Goal: Information Seeking & Learning: Learn about a topic

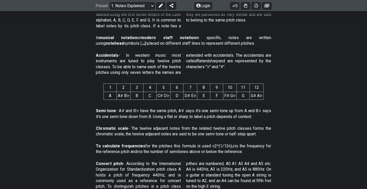
scroll to position [190, 0]
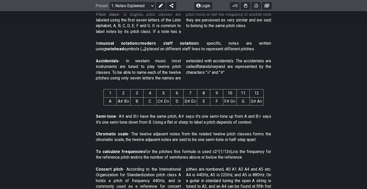
drag, startPoint x: 109, startPoint y: 92, endPoint x: 255, endPoint y: 100, distance: 146.7
click at [255, 100] on table "1 2 3 4 5 6 7 8 9 10 11 12 A A♯ B♭ B C C♯ D♭ D D♯ E♭ E F F♯ G♭ G G♯ A♭" at bounding box center [183, 97] width 160 height 16
drag, startPoint x: 258, startPoint y: 101, endPoint x: 154, endPoint y: 103, distance: 103.7
click at [155, 103] on tr "A A♯ B♭ B C C♯ D♭ D D♯ E♭ E F F♯ G♭ G G♯ A♭" at bounding box center [184, 101] width 160 height 8
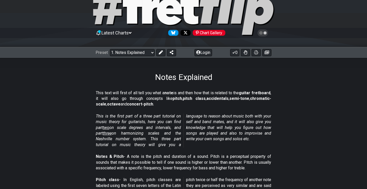
scroll to position [53, 0]
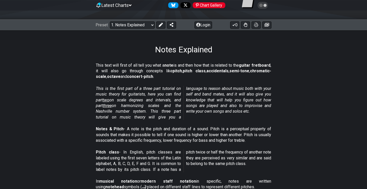
drag, startPoint x: 97, startPoint y: 65, endPoint x: 135, endPoint y: 62, distance: 37.8
click at [135, 62] on div "This text will first of all tell you what a note is and then how that is relate…" at bounding box center [183, 71] width 175 height 23
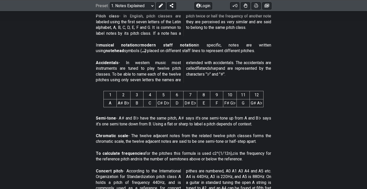
scroll to position [190, 0]
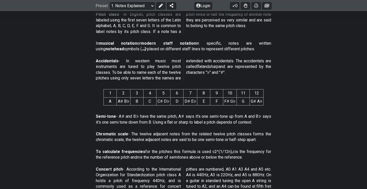
drag, startPoint x: 107, startPoint y: 94, endPoint x: 131, endPoint y: 102, distance: 25.7
click at [131, 102] on table "1 2 3 4 5 6 7 8 9 10 11 12 A A♯ B♭ B C C♯ D♭ D D♯ E♭ E F F♯ G♭ G G♯ A♭" at bounding box center [183, 97] width 160 height 16
click at [129, 101] on td "A♯ B♭" at bounding box center [124, 101] width 14 height 8
drag, startPoint x: 98, startPoint y: 116, endPoint x: 204, endPoint y: 116, distance: 105.7
click at [205, 116] on p "Semi-tone - A♯ and B♭ have the same pitch, A♯ says it's one semi-tone up from A…" at bounding box center [183, 118] width 175 height 11
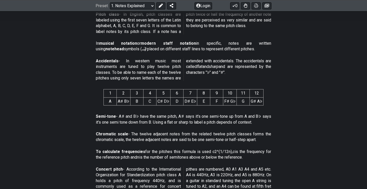
drag, startPoint x: 195, startPoint y: 116, endPoint x: 231, endPoint y: 114, distance: 35.7
click at [231, 114] on div "Semi-tone - A♯ and B♭ have the same pitch, A♯ says it's one semi-tone up from A…" at bounding box center [183, 120] width 175 height 18
drag, startPoint x: 157, startPoint y: 125, endPoint x: 172, endPoint y: 136, distance: 18.3
click at [211, 141] on div "This text will first of all tell you what a note is and then how that is relate…" at bounding box center [183, 181] width 367 height 528
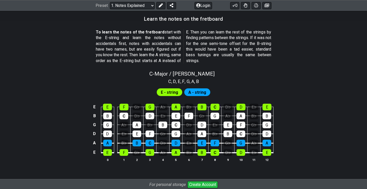
scroll to position [465, 0]
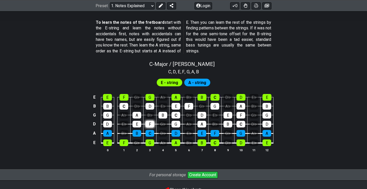
click at [152, 126] on div "F" at bounding box center [149, 123] width 9 height 7
click at [125, 140] on div "F" at bounding box center [123, 142] width 9 height 7
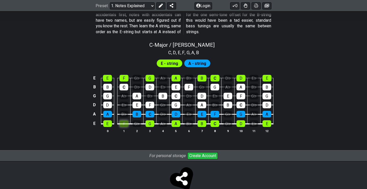
scroll to position [497, 0]
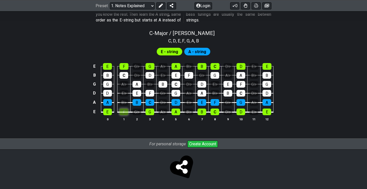
click at [124, 115] on div "F" at bounding box center [123, 111] width 9 height 7
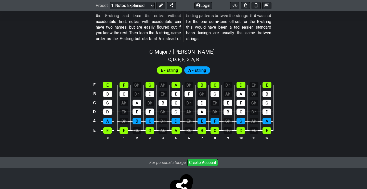
scroll to position [469, 0]
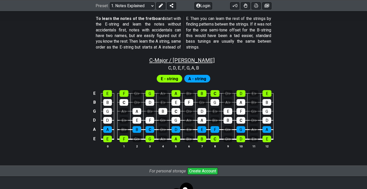
click at [178, 62] on span "C - Major / Ionian" at bounding box center [181, 60] width 65 height 6
select select "C"
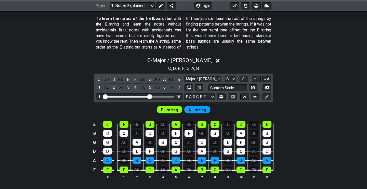
drag, startPoint x: 133, startPoint y: 96, endPoint x: 149, endPoint y: 98, distance: 16.0
click at [149, 96] on input "Visible fret range" at bounding box center [139, 96] width 72 height 0
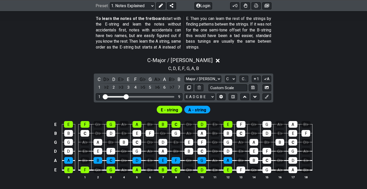
drag, startPoint x: 149, startPoint y: 98, endPoint x: 126, endPoint y: 96, distance: 23.5
click at [126, 96] on input "Visible fret range" at bounding box center [139, 96] width 72 height 0
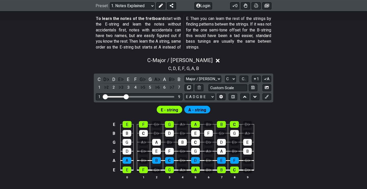
drag, startPoint x: 130, startPoint y: 97, endPoint x: 170, endPoint y: 100, distance: 40.4
click at [170, 100] on div "1 9" at bounding box center [139, 96] width 87 height 7
drag, startPoint x: 135, startPoint y: 96, endPoint x: 174, endPoint y: 98, distance: 39.5
click at [174, 96] on input "Visible fret range" at bounding box center [139, 96] width 72 height 0
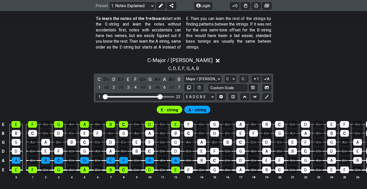
drag, startPoint x: 172, startPoint y: 98, endPoint x: 160, endPoint y: 99, distance: 12.3
click at [160, 96] on input "Visible fret range" at bounding box center [139, 96] width 72 height 0
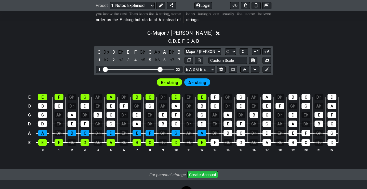
scroll to position [497, 0]
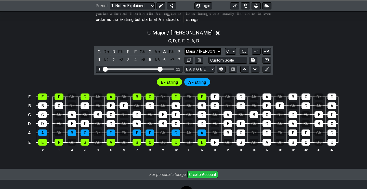
click at [184, 48] on select "Major / Ionian Custom Scale Minor Pentatonic Major Pentatonic Minor Blues Major…" at bounding box center [202, 51] width 37 height 7
click option "Major / [PERSON_NAME]" at bounding box center [0, 0] width 0 height 0
click at [216, 32] on icon at bounding box center [218, 33] width 4 height 4
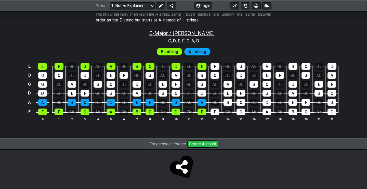
click at [181, 33] on span "C - Major / Ionian" at bounding box center [181, 33] width 65 height 6
select select "C"
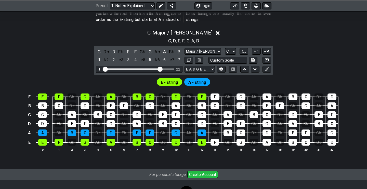
click at [216, 34] on icon at bounding box center [218, 33] width 4 height 4
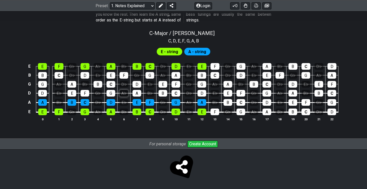
click at [126, 92] on div "A♭" at bounding box center [123, 93] width 9 height 7
click at [126, 94] on div "A♭" at bounding box center [123, 93] width 9 height 7
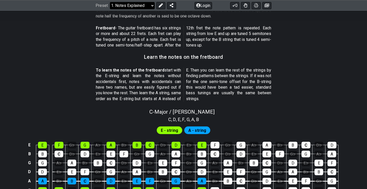
scroll to position [414, 0]
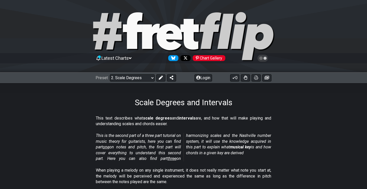
drag, startPoint x: 95, startPoint y: 116, endPoint x: 258, endPoint y: 123, distance: 163.2
click at [273, 117] on section "This text describes what scale degrees and intervals are, and how that will mak…" at bounding box center [183, 122] width 367 height 18
drag, startPoint x: 96, startPoint y: 123, endPoint x: 108, endPoint y: 138, distance: 19.5
drag, startPoint x: 100, startPoint y: 137, endPoint x: 100, endPoint y: 143, distance: 6.1
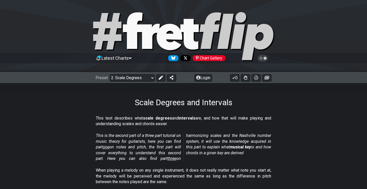
click at [105, 142] on em "This is the second part of a three part tutorial on music theory for guitarists…" at bounding box center [183, 147] width 175 height 28
drag, startPoint x: 100, startPoint y: 143, endPoint x: 114, endPoint y: 154, distance: 17.6
click at [175, 147] on em "This is the second part of a three part tutorial on music theory for guitarists…" at bounding box center [183, 147] width 175 height 28
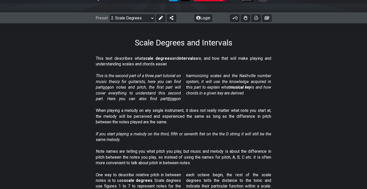
scroll to position [83, 0]
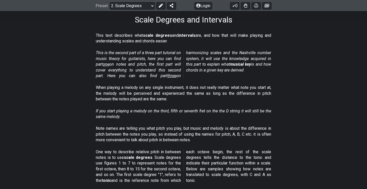
drag, startPoint x: 97, startPoint y: 86, endPoint x: 262, endPoint y: 86, distance: 164.8
click at [262, 86] on p "When playing a melody on any single instrument, it does not really matter what …" at bounding box center [183, 93] width 175 height 17
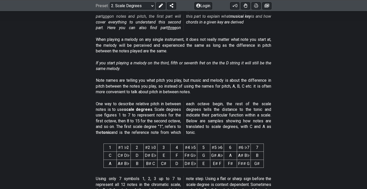
scroll to position [138, 0]
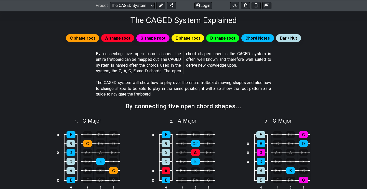
scroll to position [83, 0]
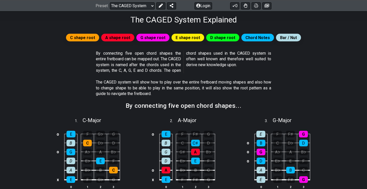
drag, startPoint x: 99, startPoint y: 55, endPoint x: 111, endPoint y: 63, distance: 14.6
click at [152, 58] on p "By connecting five open chord shapes the entire fretboard can be mapped out. Th…" at bounding box center [183, 61] width 175 height 23
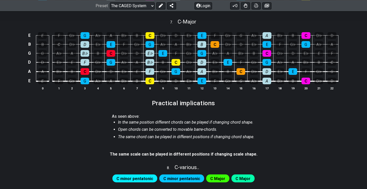
scroll to position [440, 0]
drag, startPoint x: 111, startPoint y: 119, endPoint x: 242, endPoint y: 118, distance: 131.5
click at [240, 121] on section "As seen above: In the same position different chords can be played if changing …" at bounding box center [183, 130] width 367 height 38
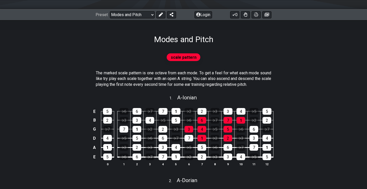
scroll to position [110, 0]
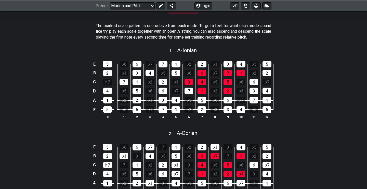
drag, startPoint x: 94, startPoint y: 24, endPoint x: 272, endPoint y: 27, distance: 178.1
click at [272, 27] on section "The marked scale pattern is one octave from each mode. To get a feel for what e…" at bounding box center [183, 32] width 367 height 23
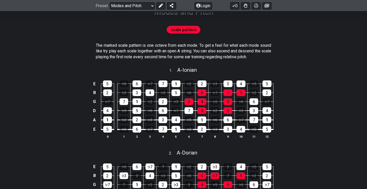
scroll to position [83, 0]
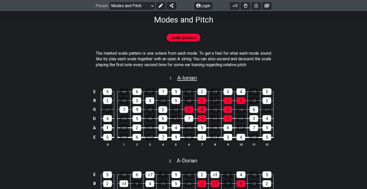
click at [190, 78] on span "A - Ionian" at bounding box center [187, 78] width 20 height 6
select select "A"
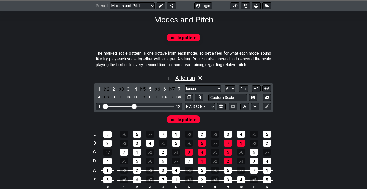
click at [190, 78] on span "A - Ionian" at bounding box center [185, 78] width 20 height 6
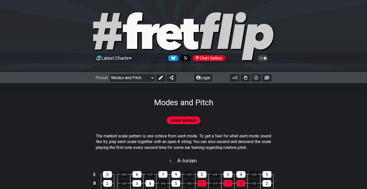
click at [181, 119] on span "scale pattern" at bounding box center [184, 119] width 26 height 7
click at [195, 119] on span "scale pattern" at bounding box center [184, 119] width 26 height 7
drag, startPoint x: 171, startPoint y: 121, endPoint x: 157, endPoint y: 118, distance: 13.7
click at [170, 121] on div "scale pattern" at bounding box center [184, 120] width 34 height 8
